Goal: Communication & Community: Answer question/provide support

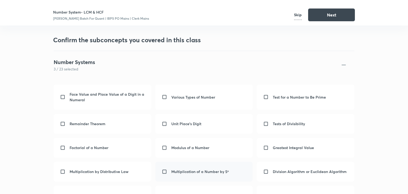
scroll to position [24, 0]
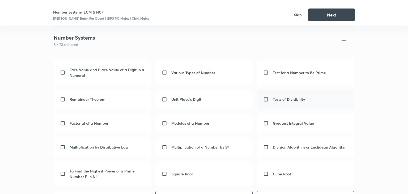
click at [265, 100] on input "checkbox" at bounding box center [268, 99] width 10 height 5
checkbox input "true"
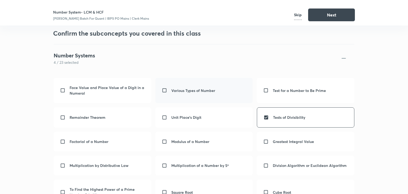
scroll to position [0, 0]
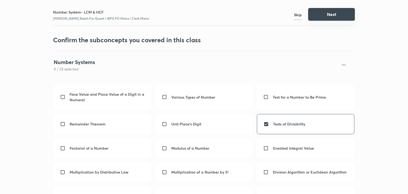
click at [343, 14] on button "Next" at bounding box center [331, 14] width 47 height 13
